Goal: Task Accomplishment & Management: Manage account settings

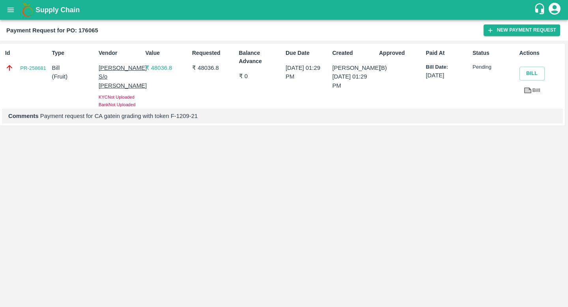
click at [186, 108] on div "Comments Payment request for CA gatein grading with token F-1209-21" at bounding box center [282, 115] width 561 height 15
click at [24, 68] on link "PR-258681" at bounding box center [33, 68] width 26 height 8
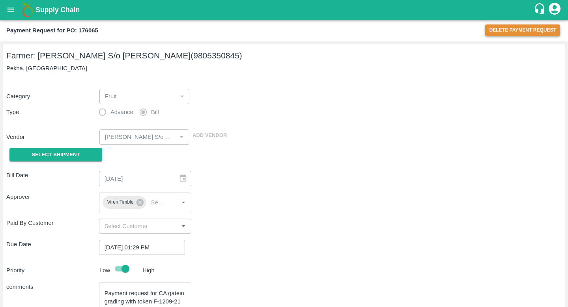
click at [514, 34] on button "Delete Payment Request" at bounding box center [522, 29] width 75 height 11
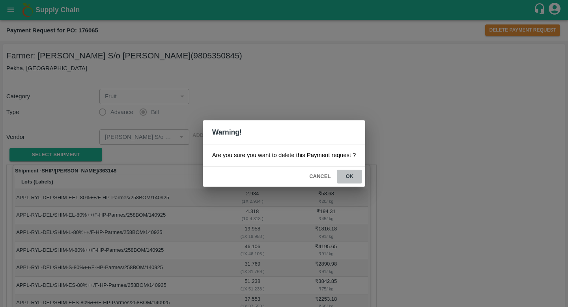
click at [349, 176] on button "ok" at bounding box center [349, 177] width 25 height 14
